Goal: Check status: Check status

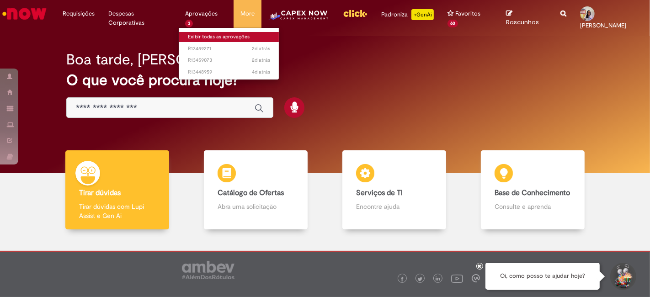
click at [183, 33] on link "Exibir todas as aprovações" at bounding box center [229, 37] width 101 height 10
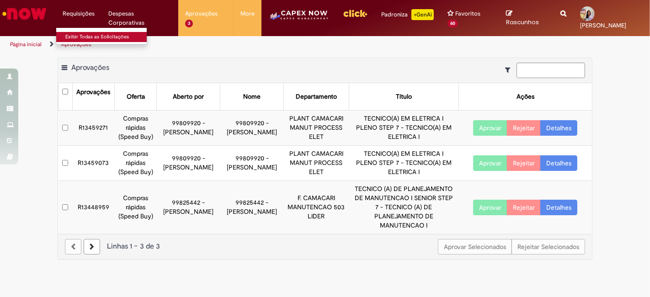
click at [88, 34] on link "Exibir Todas as Solicitações" at bounding box center [106, 37] width 101 height 10
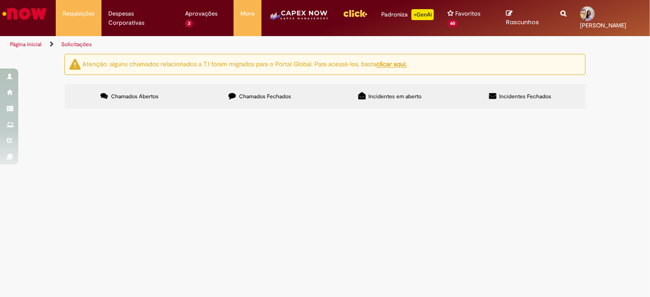
click at [230, 94] on icon at bounding box center [232, 95] width 7 height 7
click at [163, 91] on label "Chamados Abertos" at bounding box center [129, 96] width 130 height 25
click at [303, 87] on label "Chamados Fechados" at bounding box center [260, 96] width 130 height 25
click at [612, 112] on div "Atenção: alguns chamados relacionados a T.I foram migrados para o Portal Global…" at bounding box center [325, 83] width 650 height 58
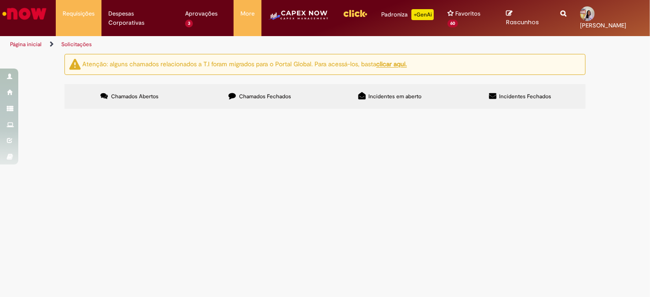
click at [0, 0] on span "Boa noite! Solicito pagamento em exceção conforme template e validação em anexo." at bounding box center [0, 0] width 0 height 0
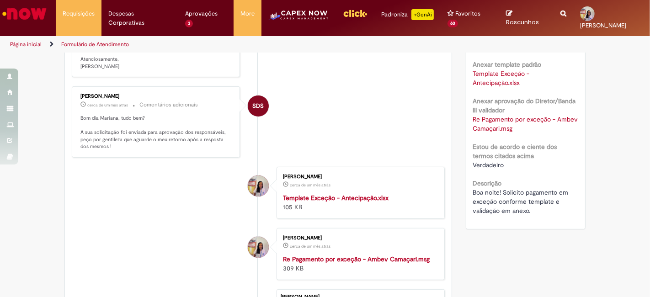
scroll to position [318, 0]
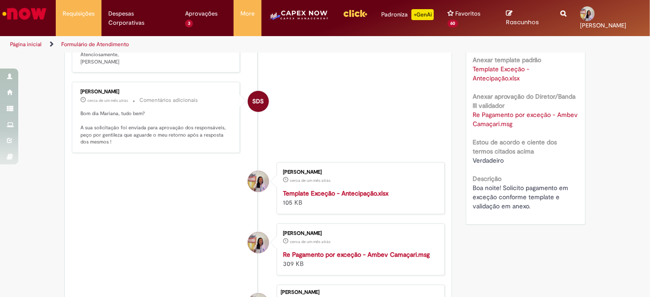
click at [362, 198] on strong "Template Exceção - Antecipação.xlsx" at bounding box center [336, 193] width 106 height 8
